Goal: Check status

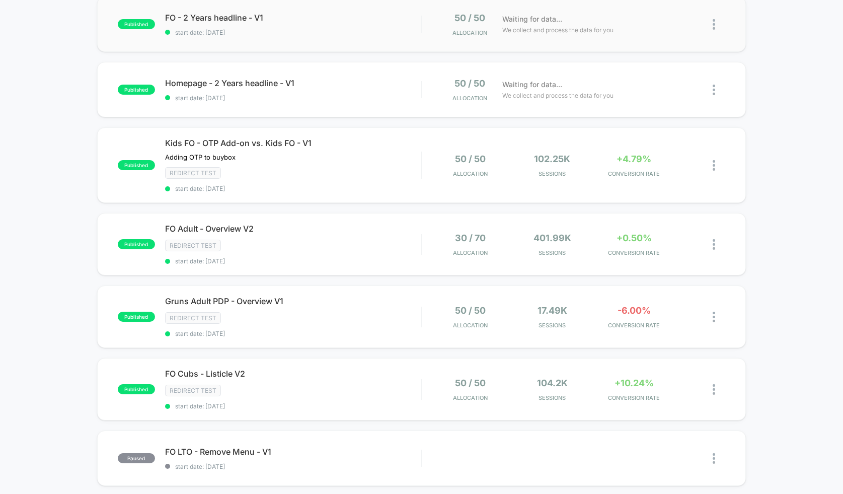
scroll to position [117, 0]
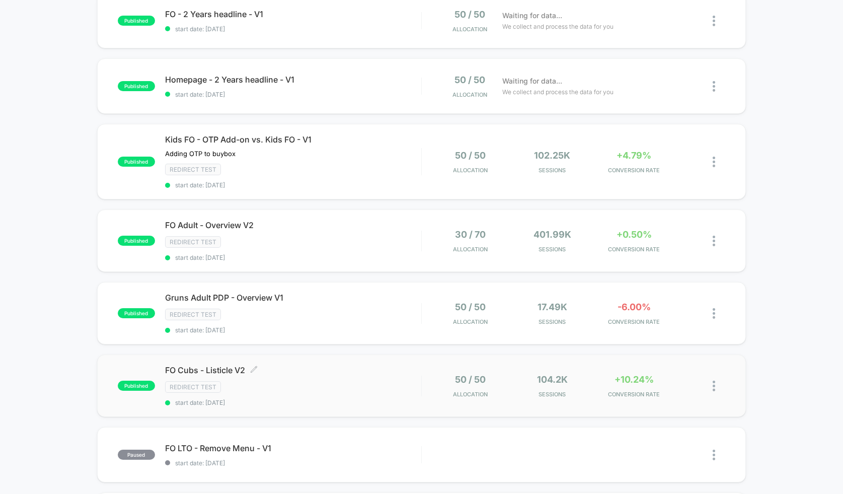
click at [374, 375] on div "FO Cubs - Listicle V2 Click to edit experience details Click to edit experience…" at bounding box center [293, 385] width 256 height 41
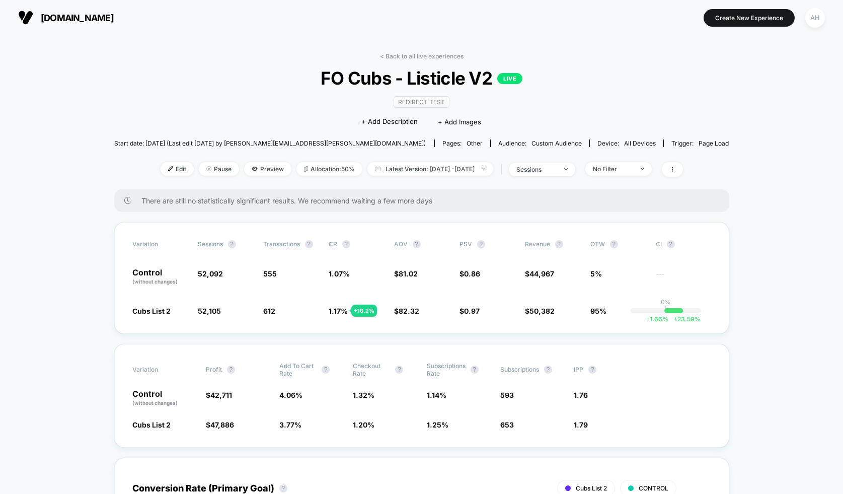
scroll to position [11, 0]
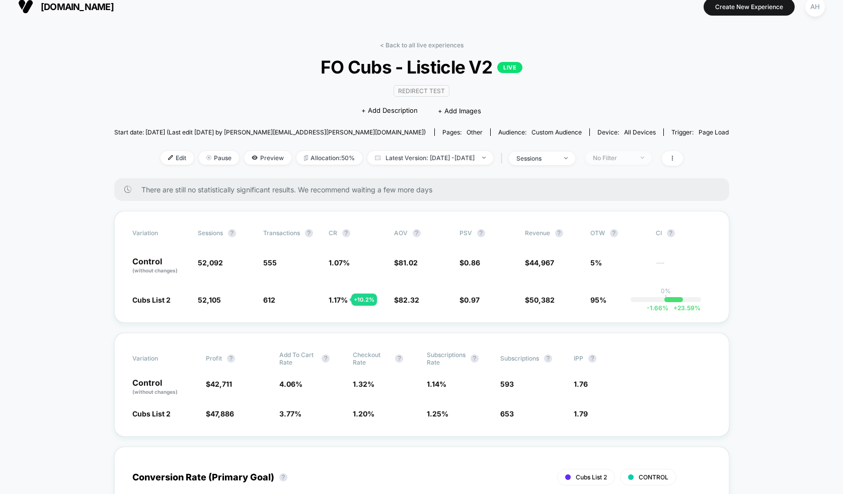
click at [633, 156] on div "No Filter" at bounding box center [613, 158] width 40 height 8
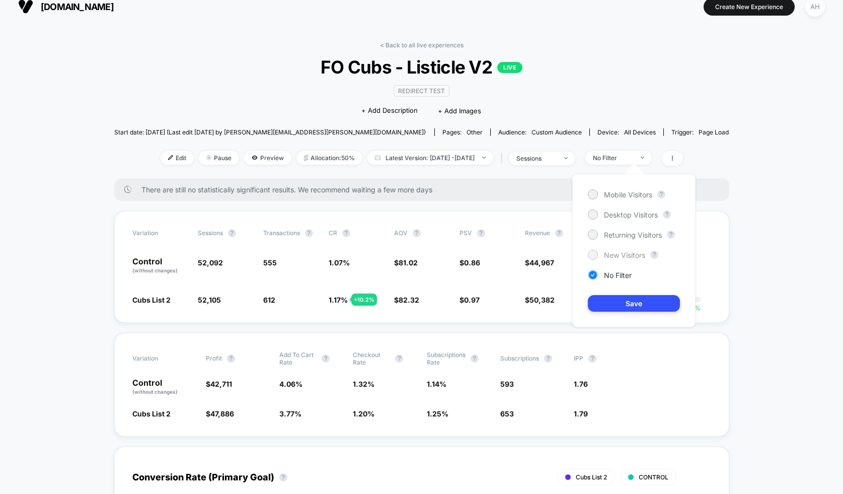
click at [626, 251] on span "New Visitors" at bounding box center [624, 255] width 41 height 9
click at [632, 295] on button "Save" at bounding box center [634, 303] width 92 height 17
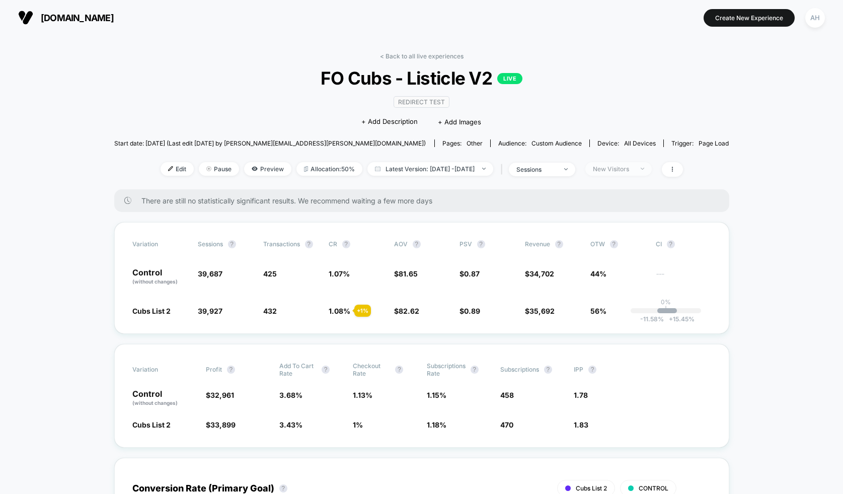
click at [628, 164] on span "New Visitors" at bounding box center [618, 169] width 66 height 14
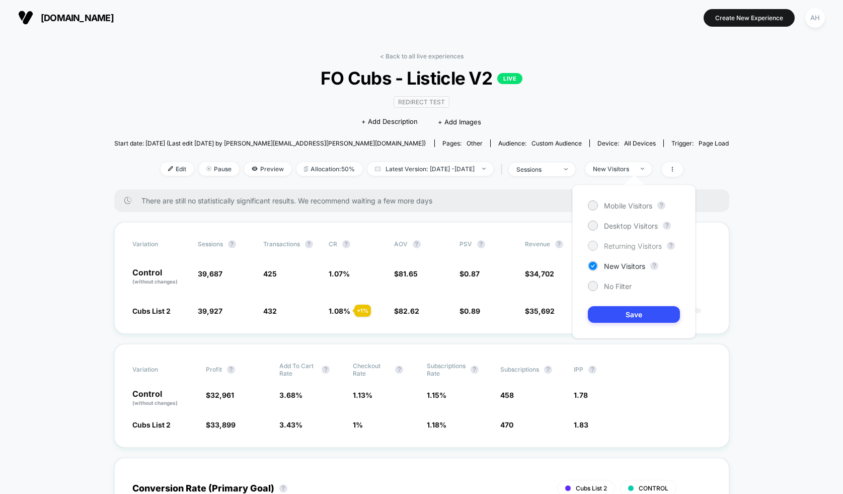
click at [623, 242] on span "Returning Visitors" at bounding box center [633, 246] width 58 height 9
click at [629, 306] on button "Save" at bounding box center [634, 314] width 92 height 17
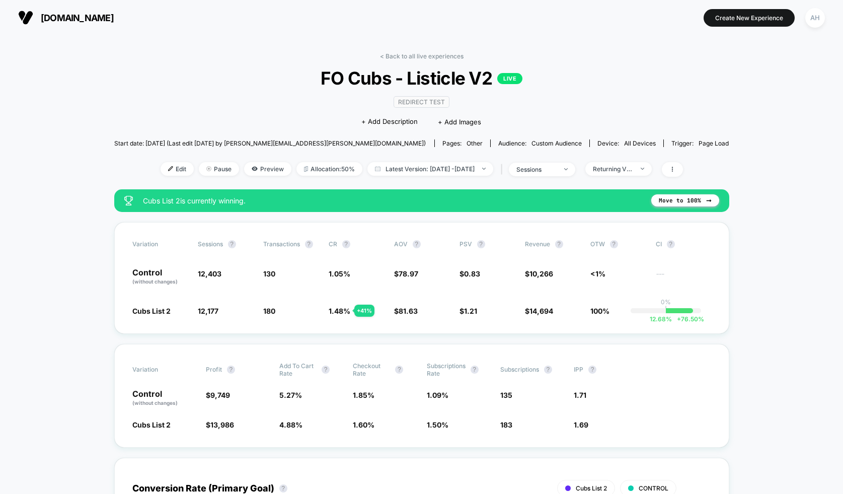
click at [410, 57] on link "< Back to all live experiences" at bounding box center [422, 56] width 84 height 8
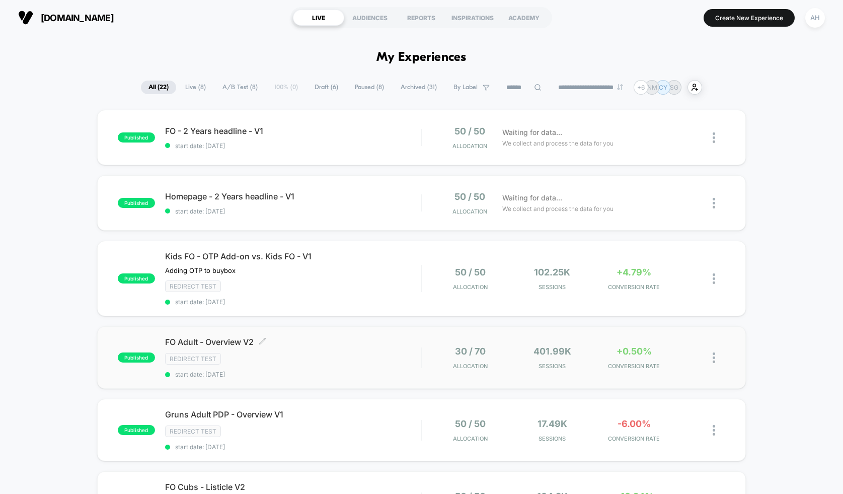
click at [344, 349] on div "FO Adult - Overview V2 Click to edit experience details Click to edit experienc…" at bounding box center [293, 357] width 256 height 41
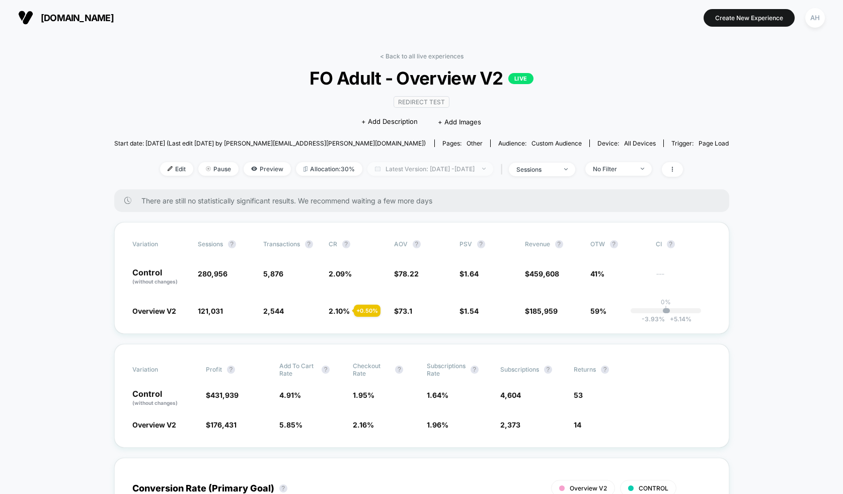
click at [428, 168] on span "Latest Version: [DATE] - [DATE]" at bounding box center [430, 169] width 126 height 14
select select "*"
select select "****"
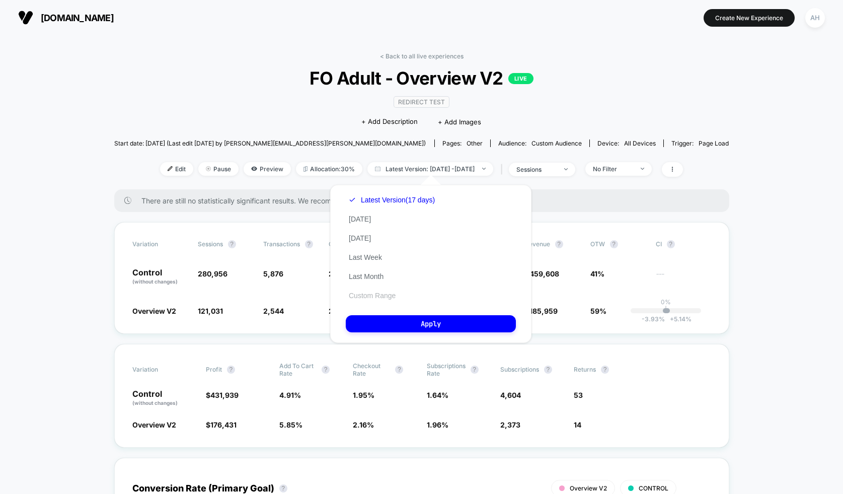
click at [391, 296] on button "Custom Range" at bounding box center [372, 295] width 53 height 9
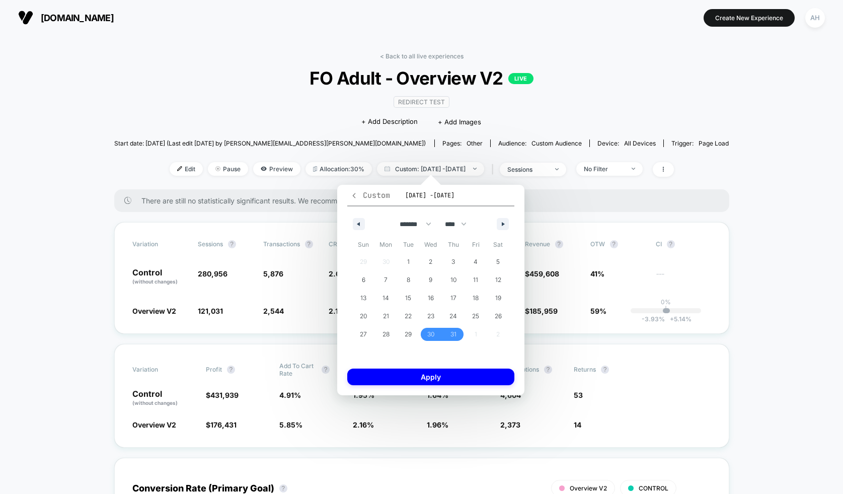
click at [354, 198] on icon "button" at bounding box center [354, 196] width 8 height 8
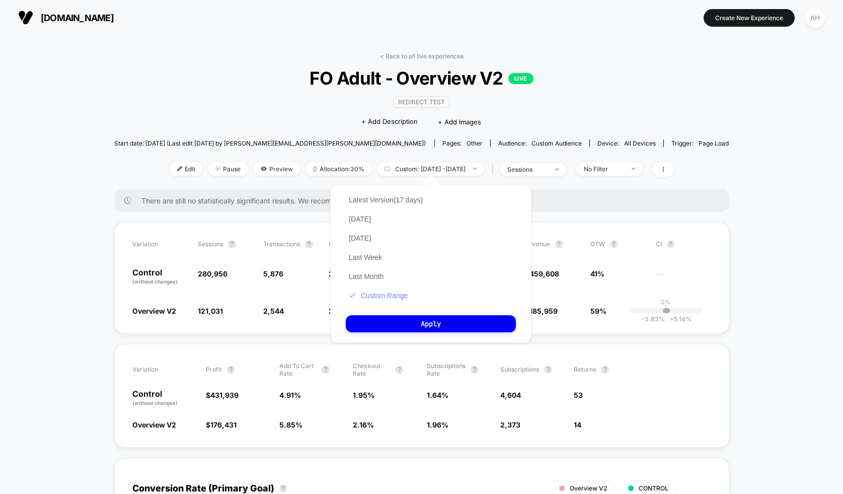
click at [399, 298] on button "Custom Range" at bounding box center [378, 295] width 65 height 9
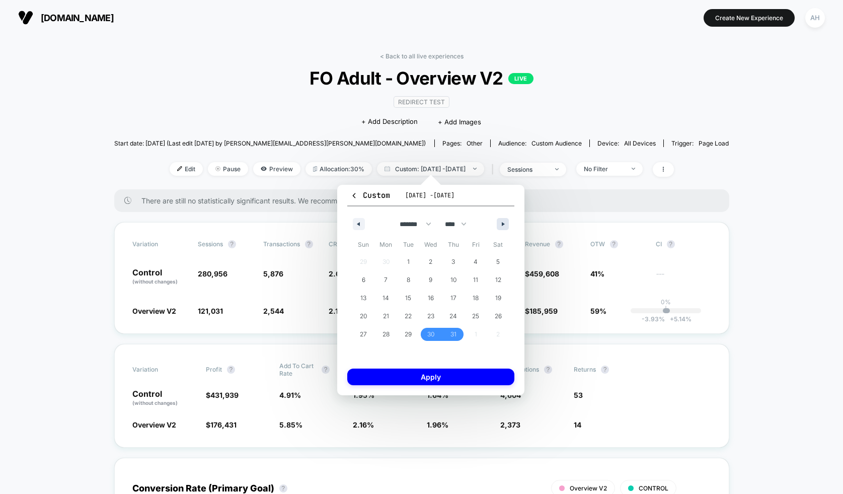
click at [501, 218] on button "button" at bounding box center [503, 224] width 12 height 12
select select "*"
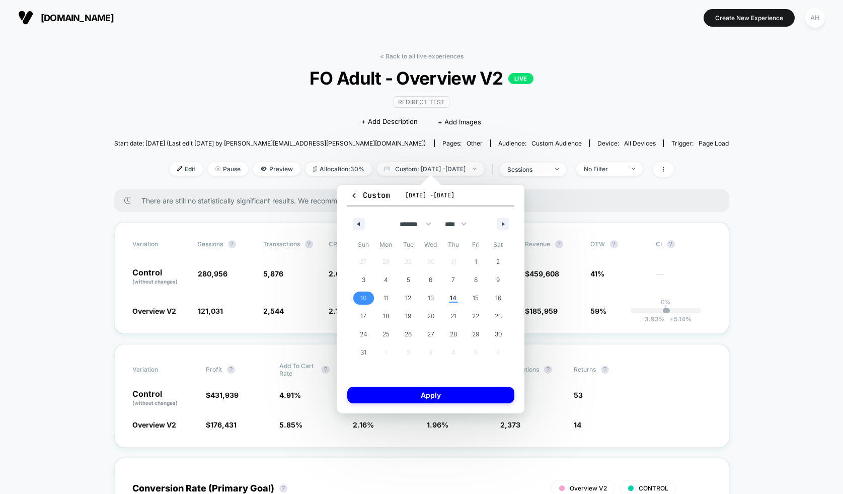
click at [367, 298] on span "10" at bounding box center [363, 297] width 23 height 13
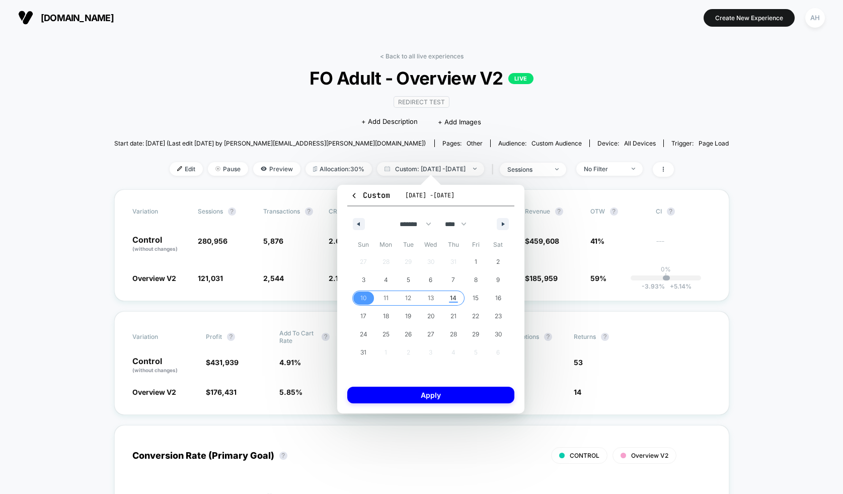
click at [447, 298] on span "14" at bounding box center [453, 297] width 23 height 13
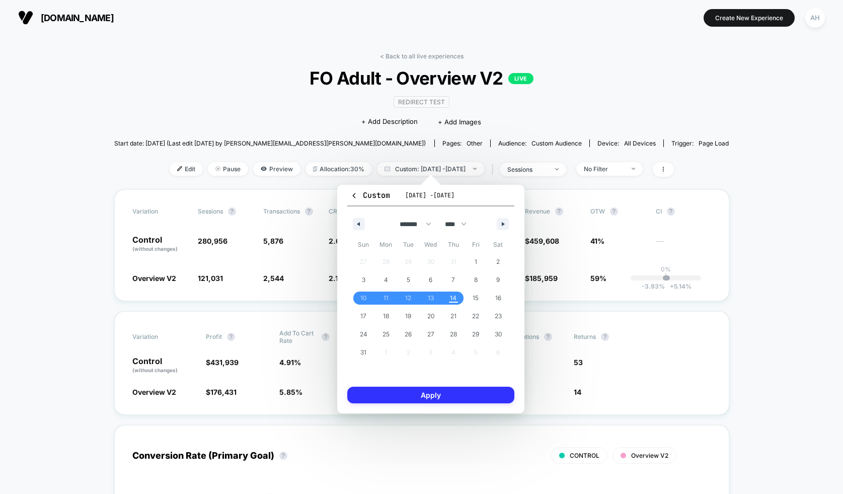
click at [452, 402] on button "Apply" at bounding box center [430, 394] width 167 height 17
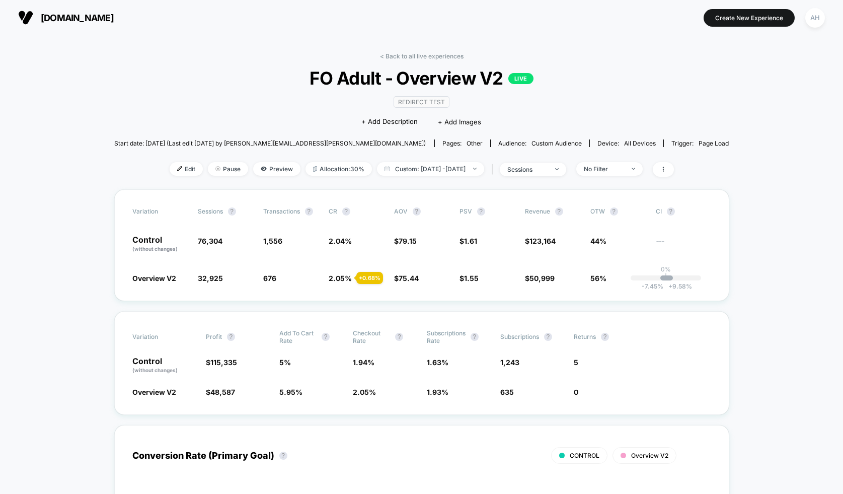
click at [465, 178] on div "< Back to all live experiences FO Adult - Overview V2 LIVE Redirect Test Click …" at bounding box center [421, 120] width 615 height 137
click at [465, 168] on span "Custom: [DATE] - [DATE]" at bounding box center [430, 169] width 107 height 14
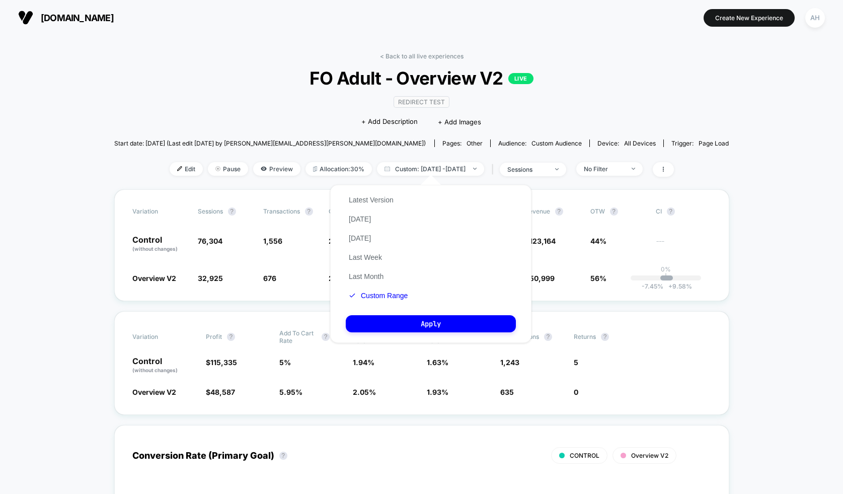
click at [395, 288] on div "Latest Version [DATE] [DATE] Last Week Last Month Custom Range" at bounding box center [378, 247] width 65 height 115
click at [395, 293] on button "Custom Range" at bounding box center [378, 295] width 65 height 9
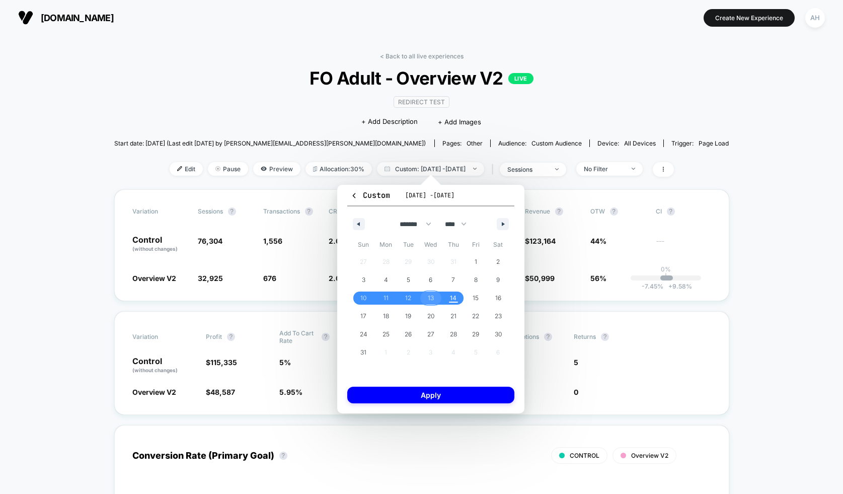
click at [433, 296] on span "13" at bounding box center [431, 298] width 6 height 18
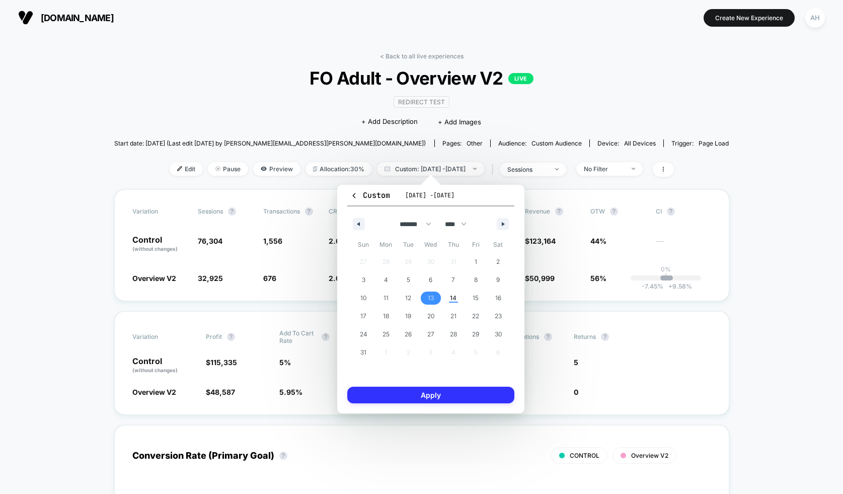
click at [432, 402] on button "Apply" at bounding box center [430, 394] width 167 height 17
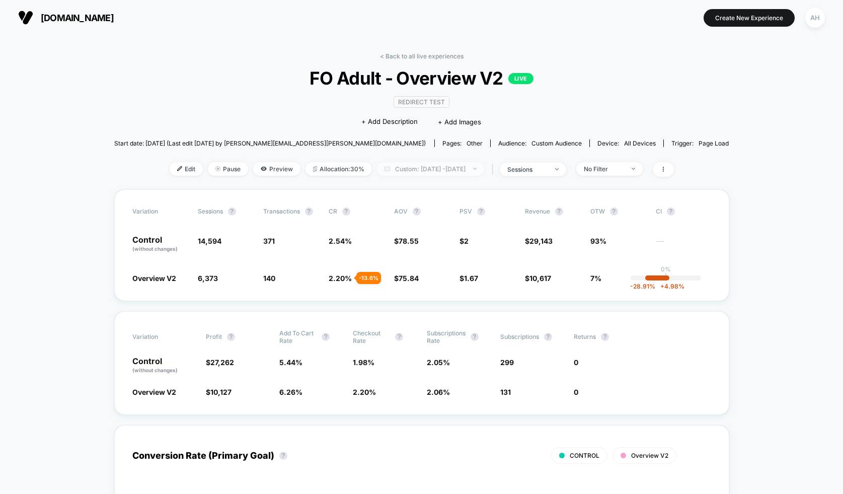
click at [443, 165] on span "Custom: [DATE] - [DATE]" at bounding box center [430, 169] width 107 height 14
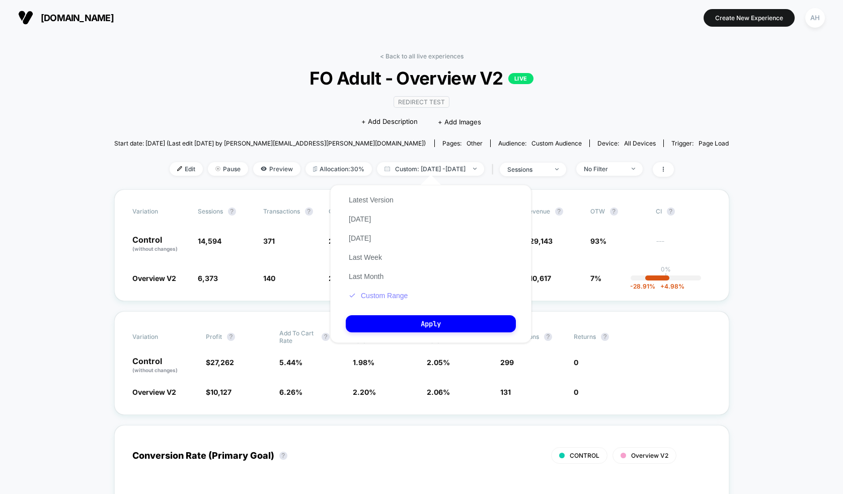
click at [398, 294] on button "Custom Range" at bounding box center [378, 295] width 65 height 9
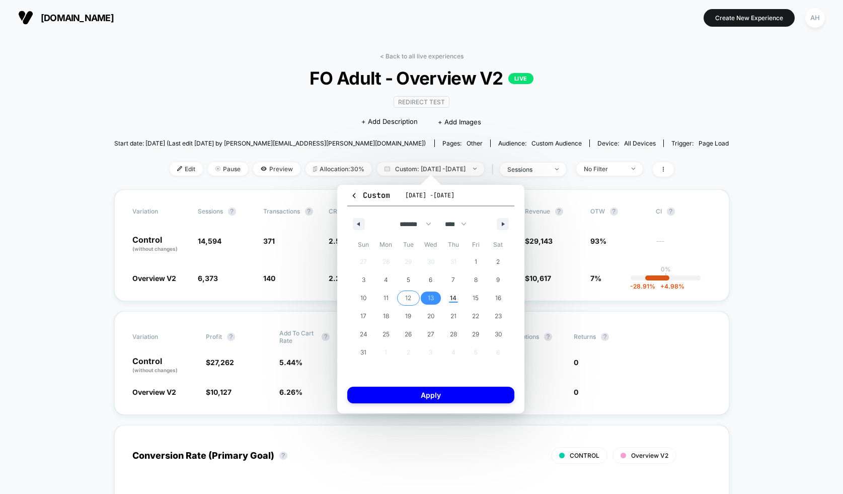
click at [413, 296] on span "12" at bounding box center [408, 297] width 23 height 13
click at [426, 402] on button "Apply" at bounding box center [430, 394] width 167 height 17
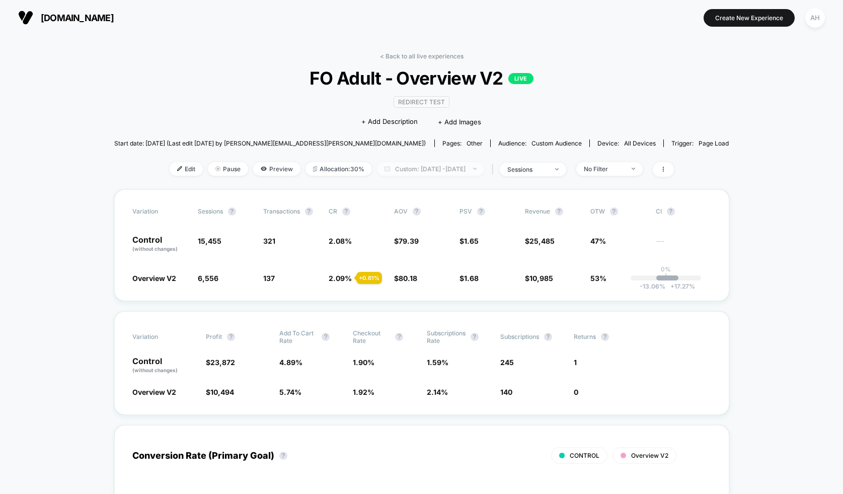
click at [435, 166] on span "Custom: [DATE] - [DATE]" at bounding box center [430, 169] width 107 height 14
select select "*"
select select "****"
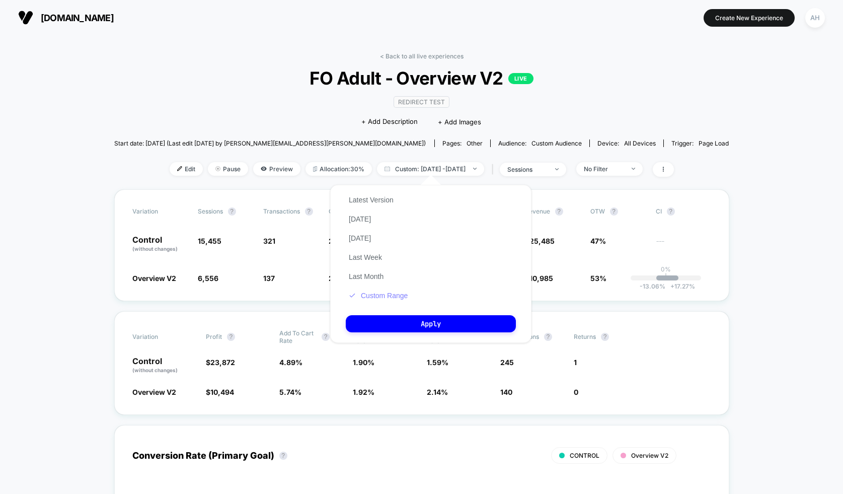
click at [391, 293] on button "Custom Range" at bounding box center [378, 295] width 65 height 9
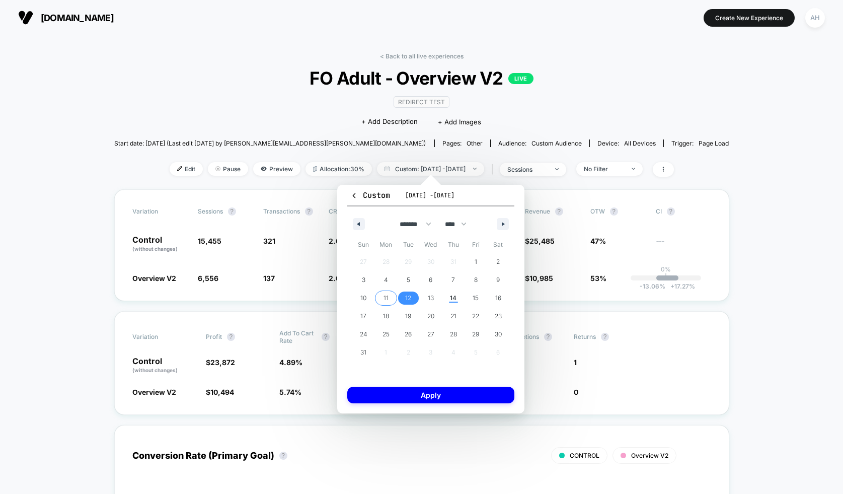
click at [388, 300] on span "11" at bounding box center [386, 297] width 23 height 13
click at [413, 398] on button "Apply" at bounding box center [430, 394] width 167 height 17
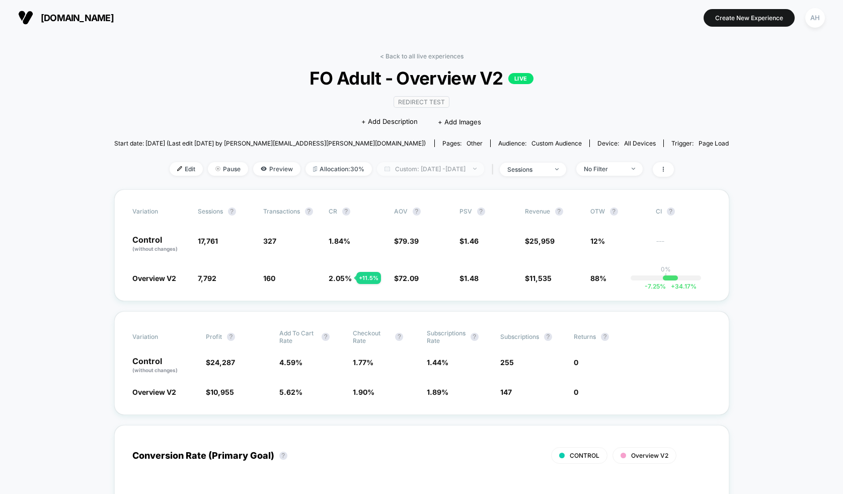
click at [437, 173] on span "Custom: [DATE] - [DATE]" at bounding box center [430, 169] width 107 height 14
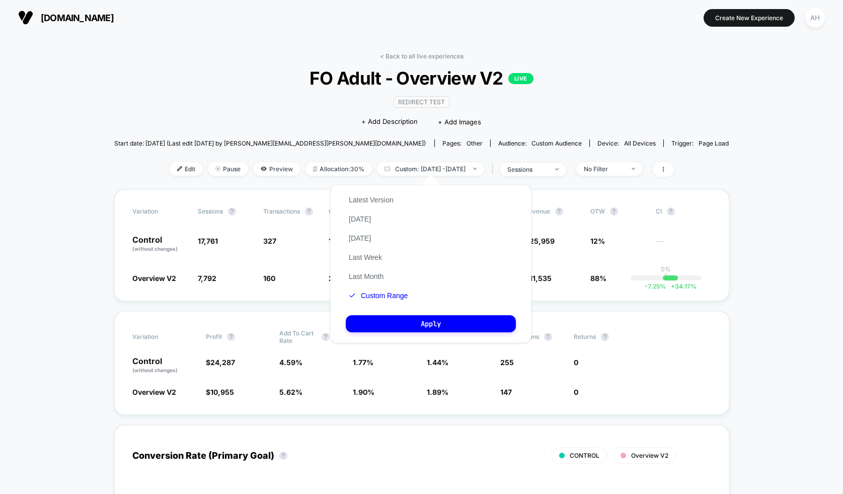
click at [374, 290] on div "Latest Version [DATE] [DATE] Last Week Last Month Custom Range" at bounding box center [378, 247] width 65 height 115
click at [374, 292] on button "Custom Range" at bounding box center [378, 295] width 65 height 9
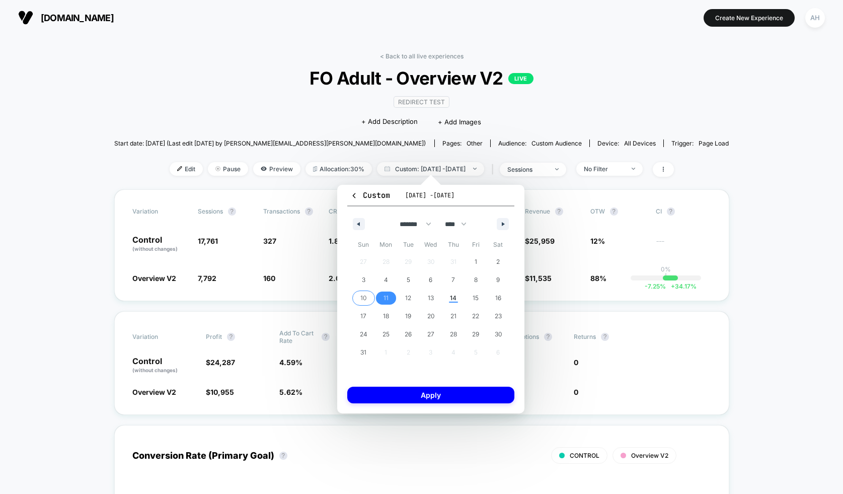
click at [372, 296] on span "10" at bounding box center [363, 297] width 23 height 13
click at [409, 397] on button "Apply" at bounding box center [430, 394] width 167 height 17
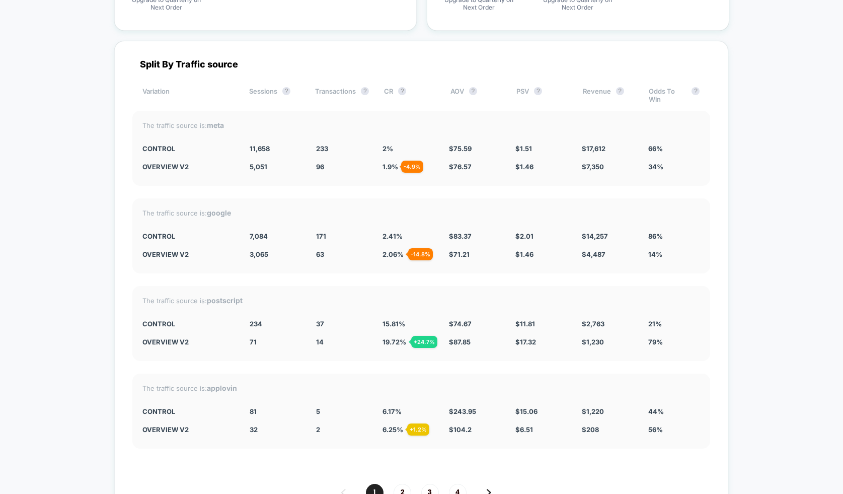
scroll to position [3747, 0]
